Goal: Transaction & Acquisition: Purchase product/service

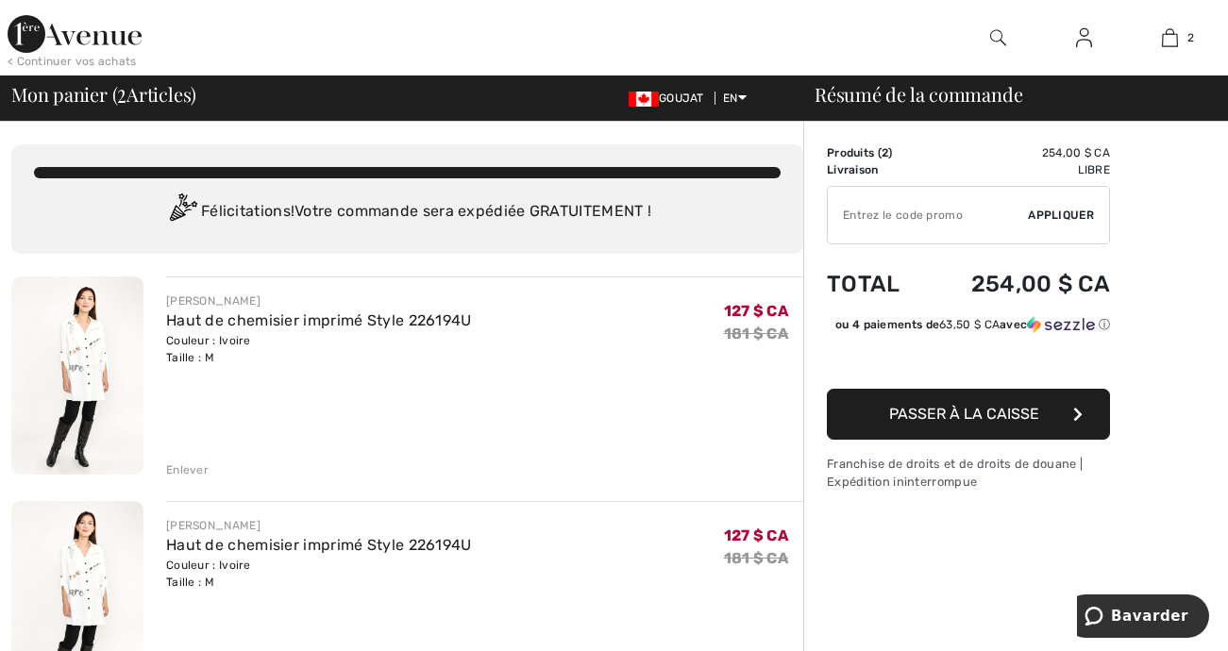
click at [199, 463] on div "Enlever" at bounding box center [187, 469] width 42 height 17
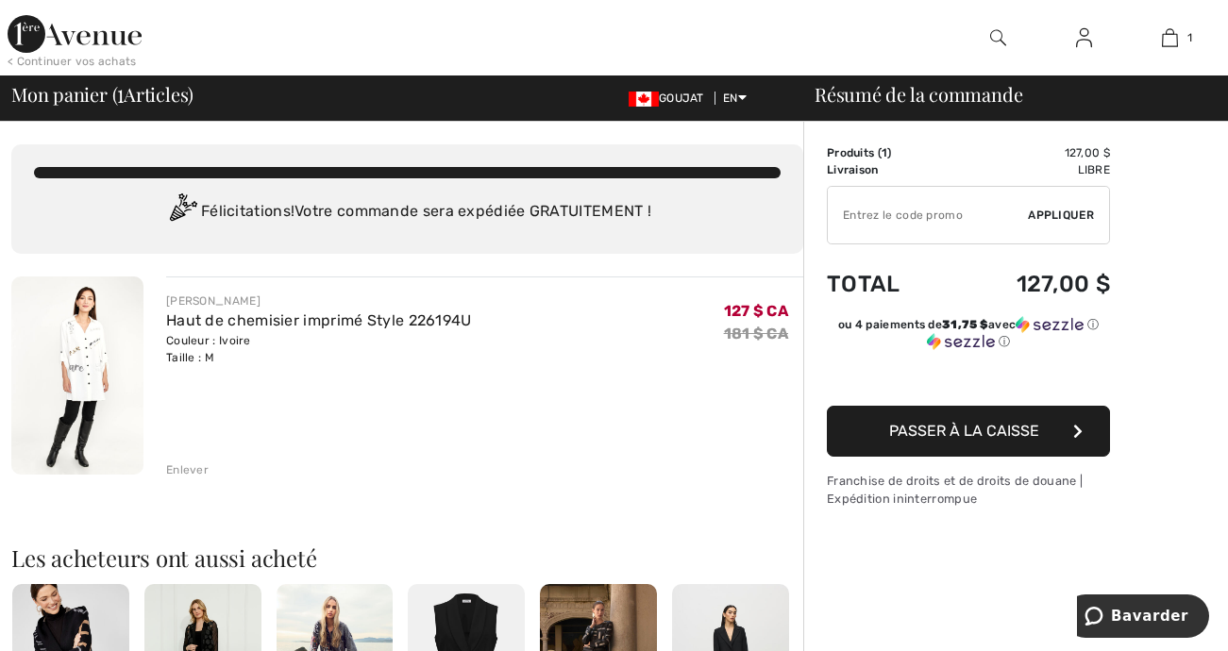
click at [859, 224] on input "TEXT" at bounding box center [928, 215] width 200 height 57
click at [870, 216] on input "TEXT" at bounding box center [928, 215] width 200 height 57
type input "EXTRA20"
click at [1075, 212] on span "Appliquer" at bounding box center [1061, 215] width 66 height 17
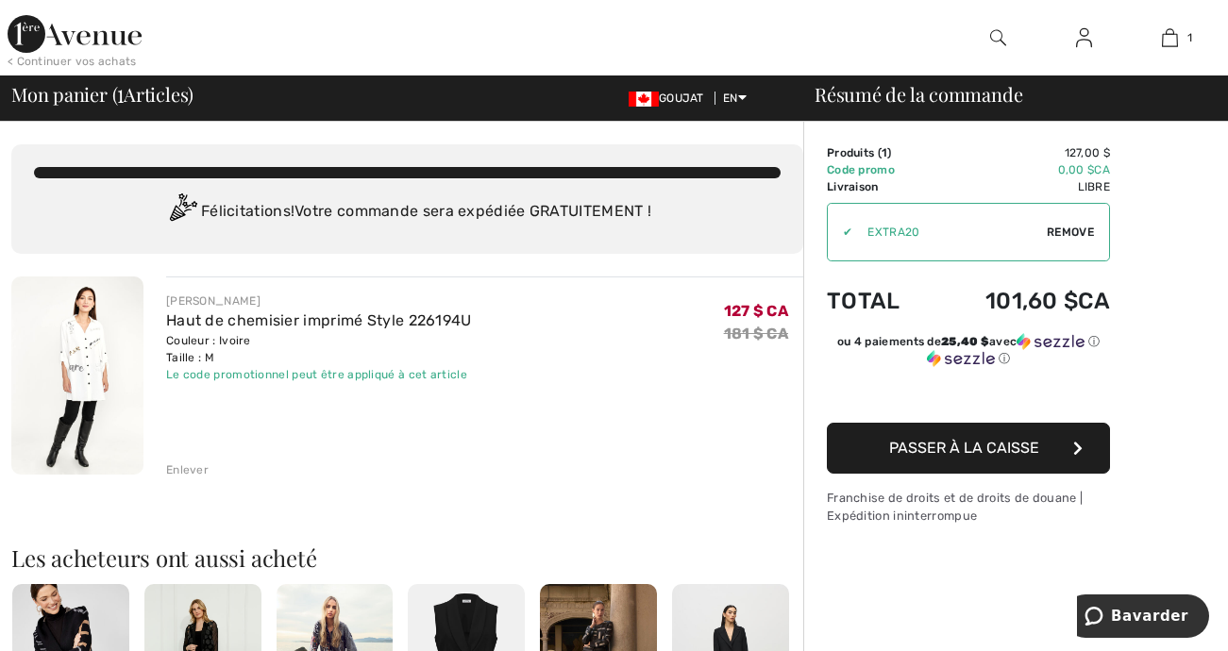
click at [1016, 455] on span "Passer à la caisse" at bounding box center [964, 448] width 150 height 18
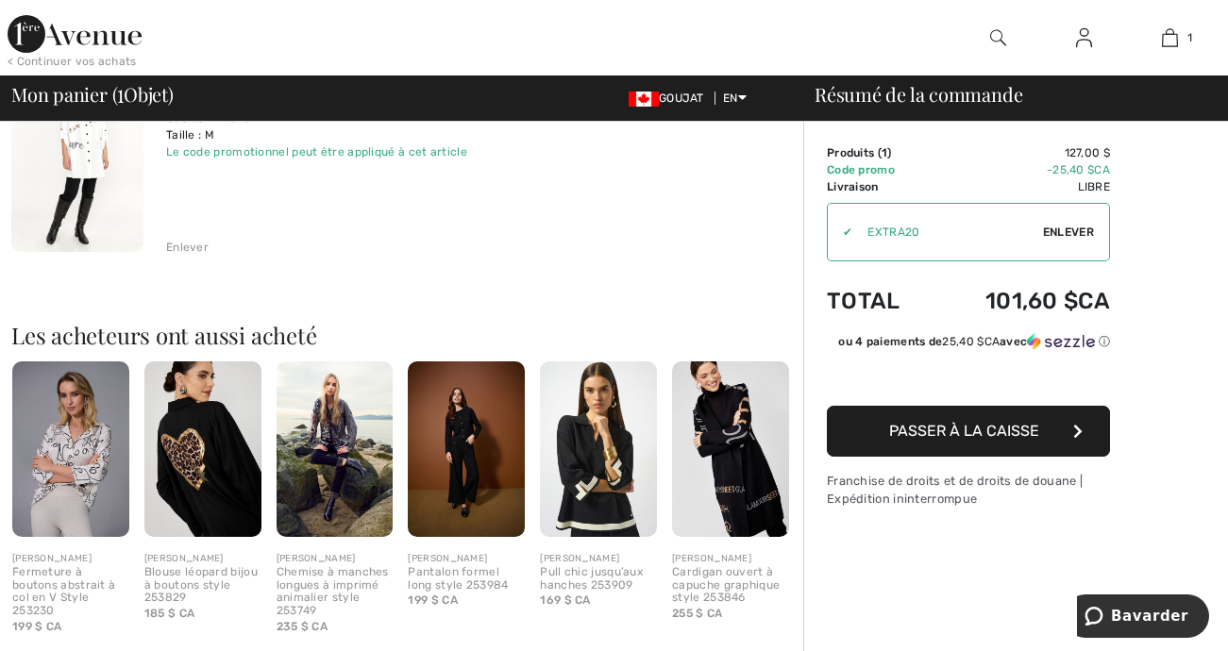
scroll to position [189, 0]
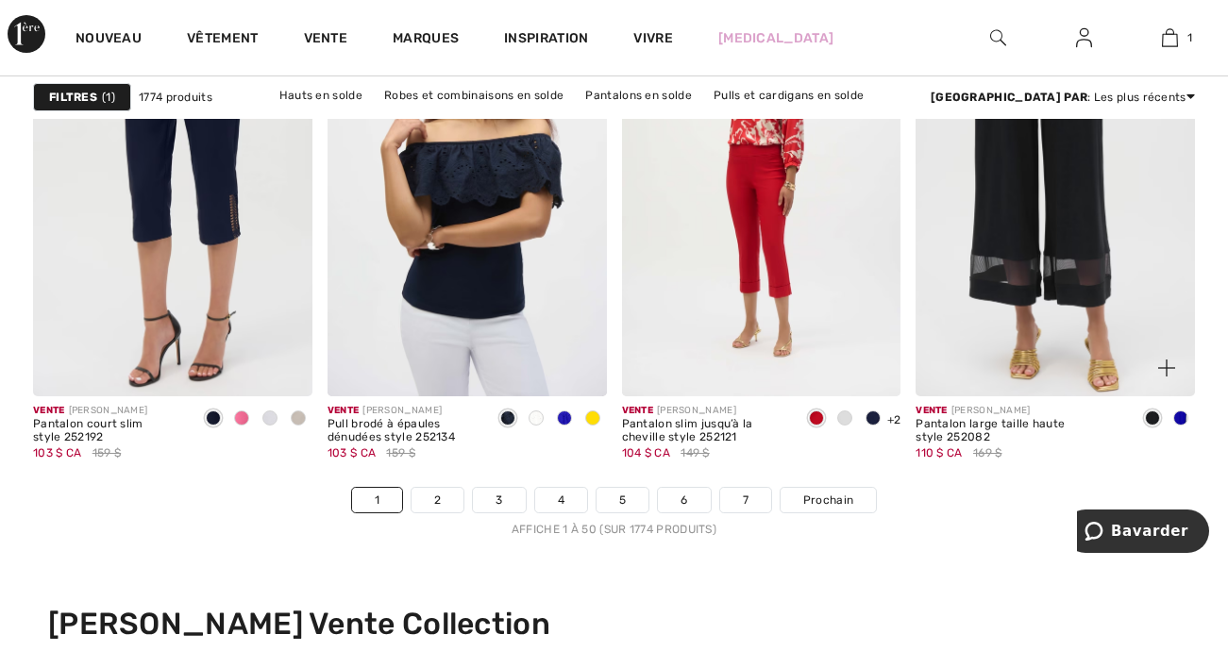
scroll to position [8021, 0]
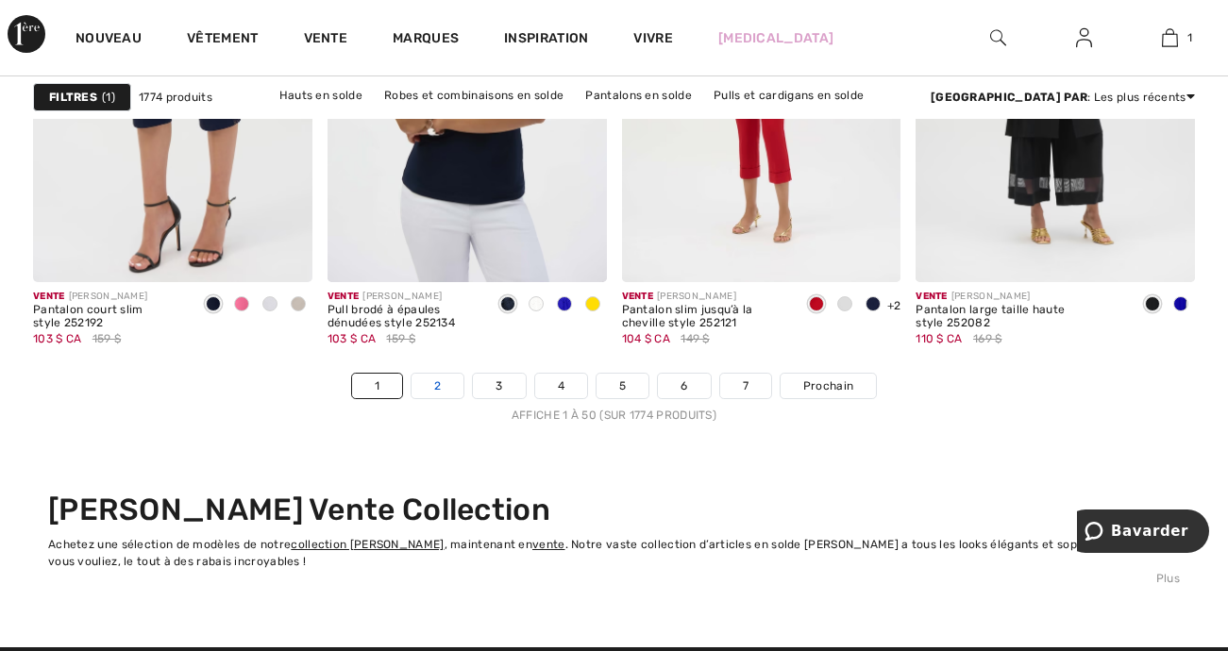
click at [440, 388] on link "2" at bounding box center [437, 386] width 52 height 25
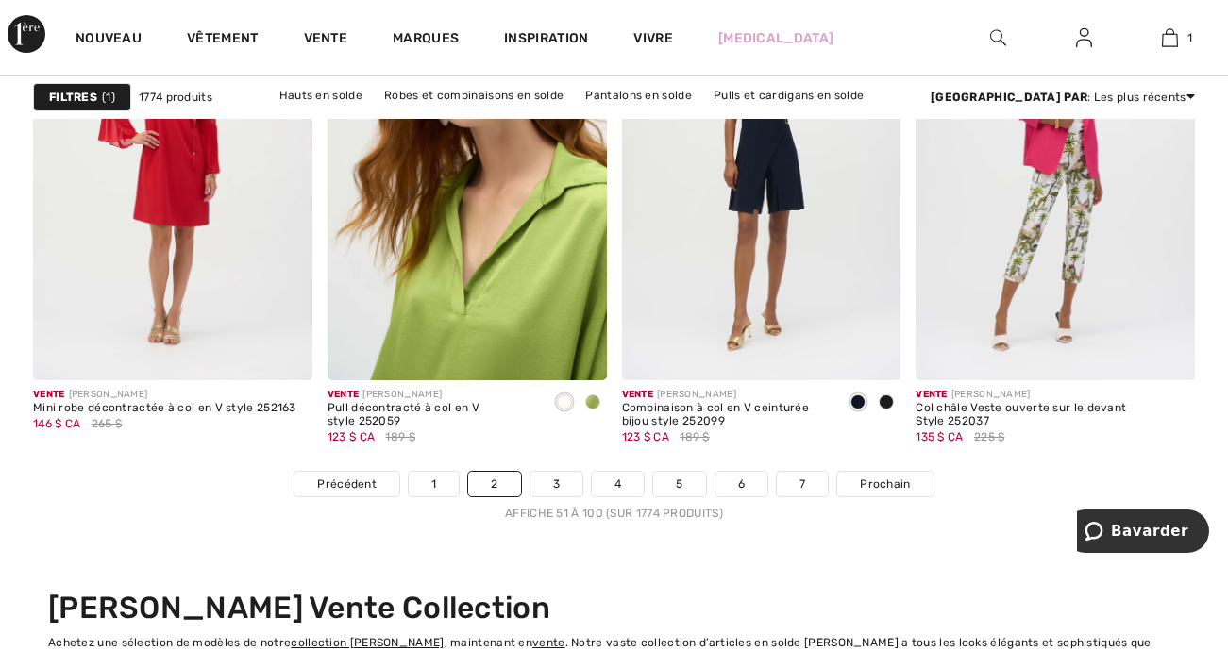
scroll to position [7927, 0]
